Goal: Information Seeking & Learning: Learn about a topic

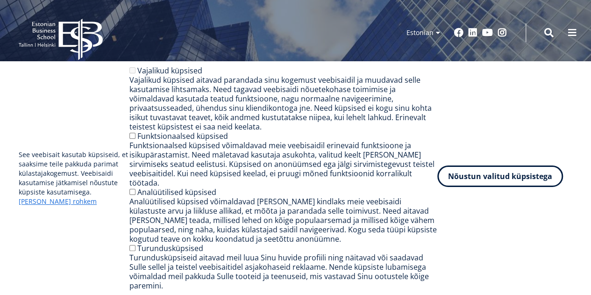
click at [476, 182] on button "Nõustun valitud küpsistega" at bounding box center [500, 175] width 126 height 21
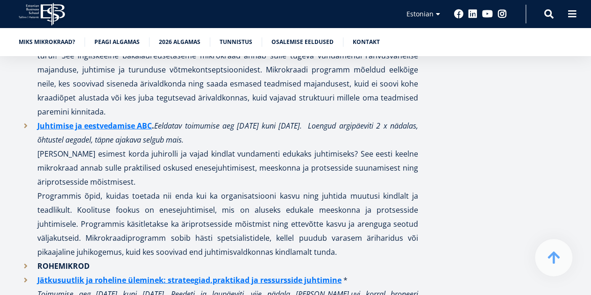
scroll to position [1027, 0]
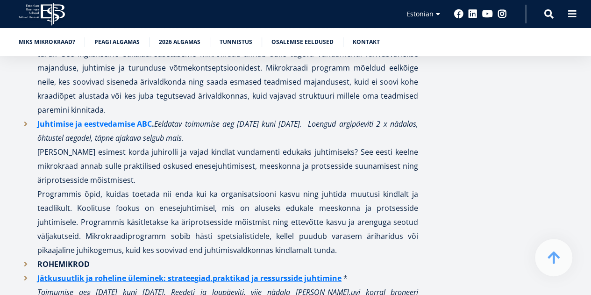
click at [81, 117] on link "Juhtimise ja eestvedamise ABC" at bounding box center [94, 124] width 114 height 14
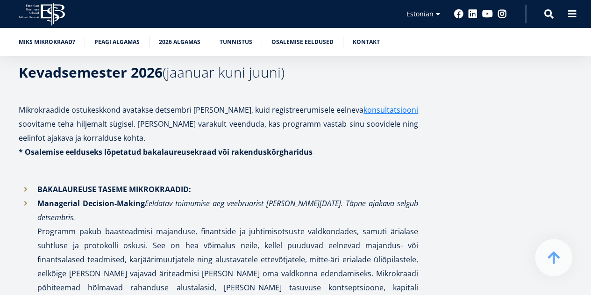
scroll to position [1831, 0]
